Goal: Task Accomplishment & Management: Manage account settings

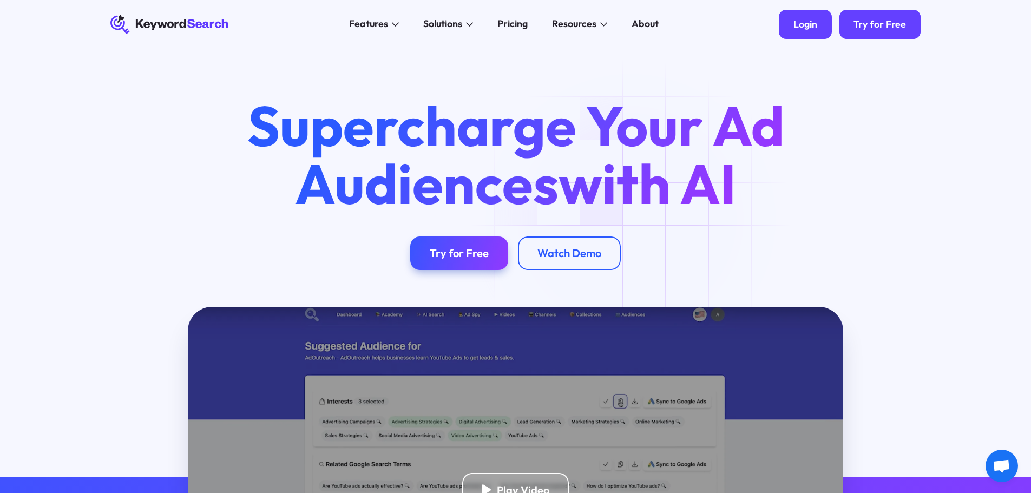
click at [815, 27] on div "Login" at bounding box center [806, 24] width 24 height 12
